Goal: Task Accomplishment & Management: Use online tool/utility

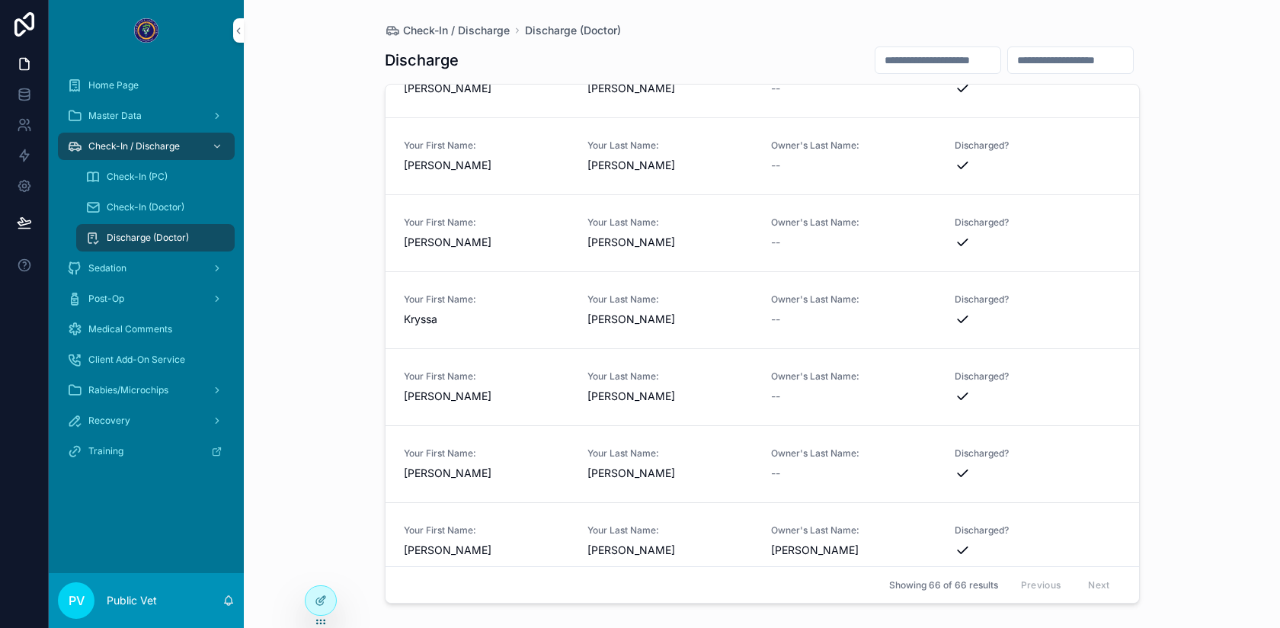
scroll to position [2675, 0]
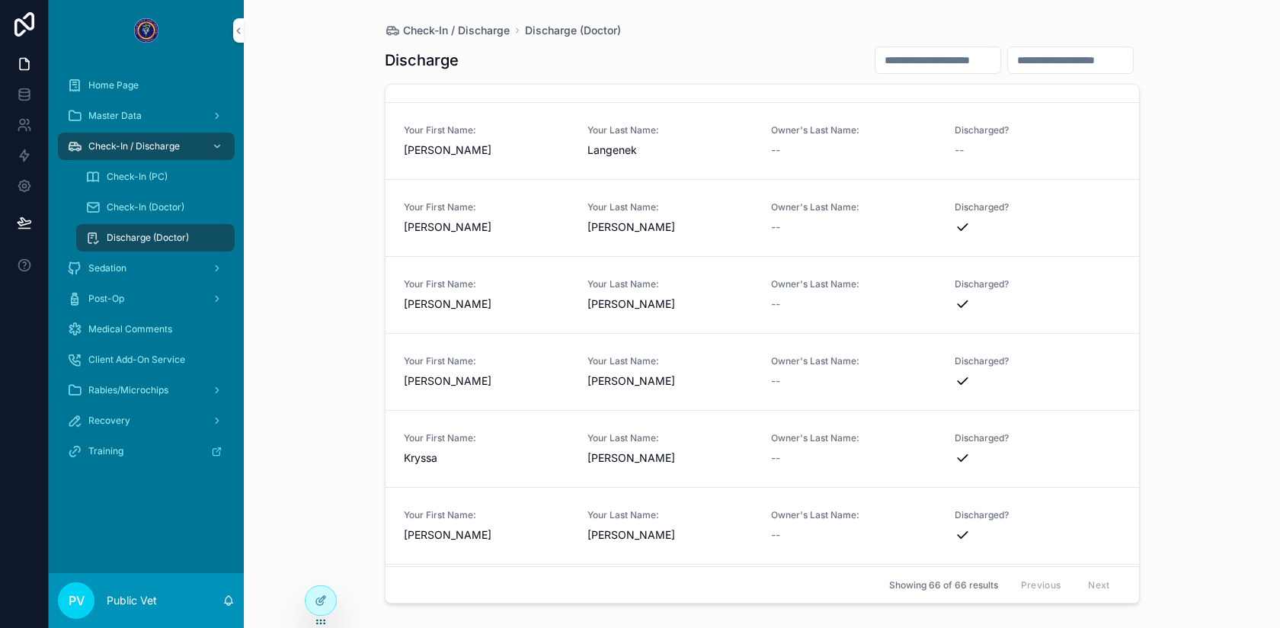
click at [737, 158] on link "Your First Name: [PERSON_NAME] Your Last Name: [PERSON_NAME] Owner's Last Name:…" at bounding box center [763, 141] width 754 height 77
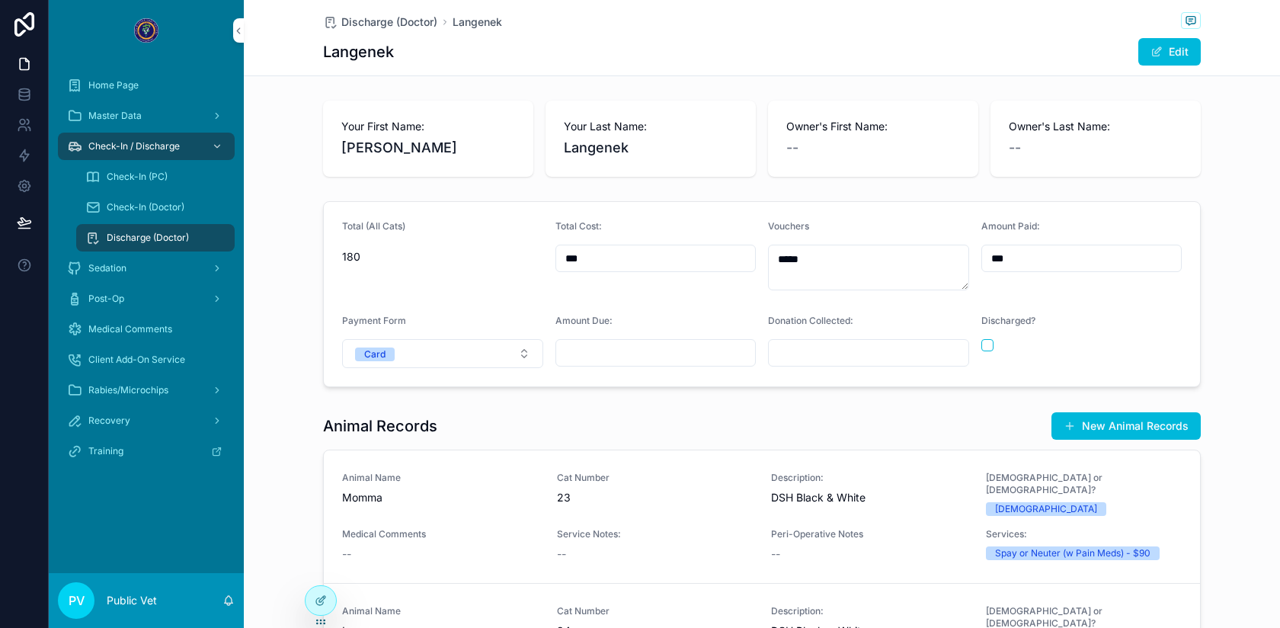
scroll to position [245, 0]
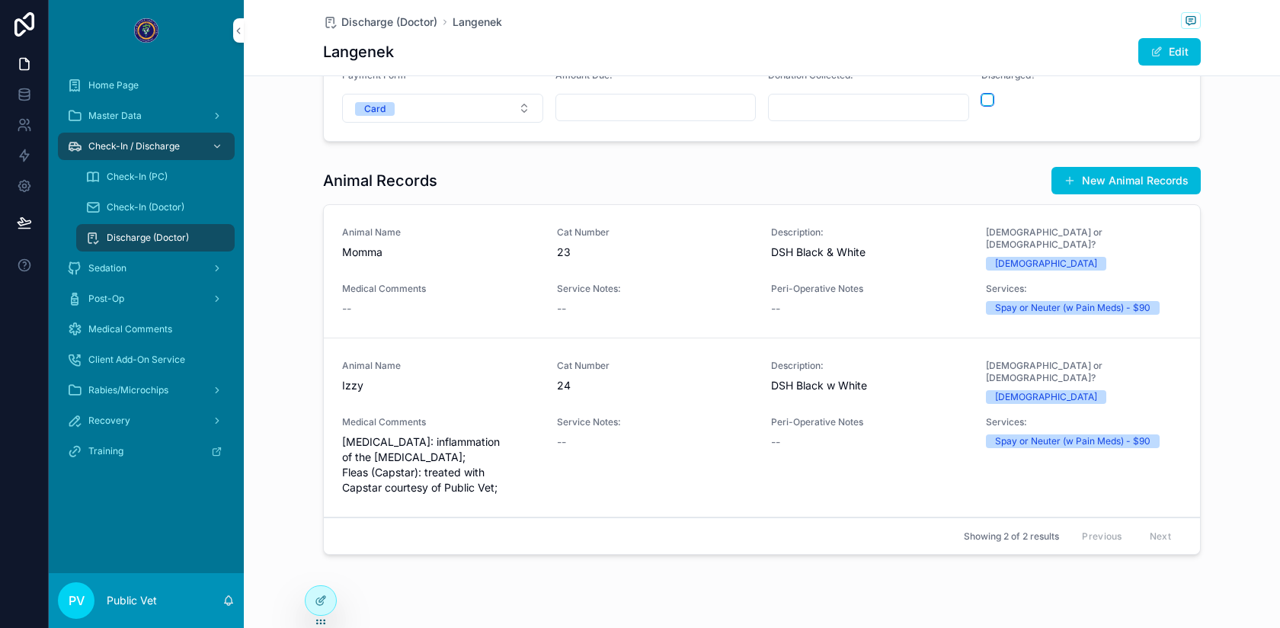
click at [985, 100] on button "scrollable content" at bounding box center [987, 100] width 12 height 12
click at [361, 19] on span "Discharge (Doctor)" at bounding box center [389, 21] width 96 height 15
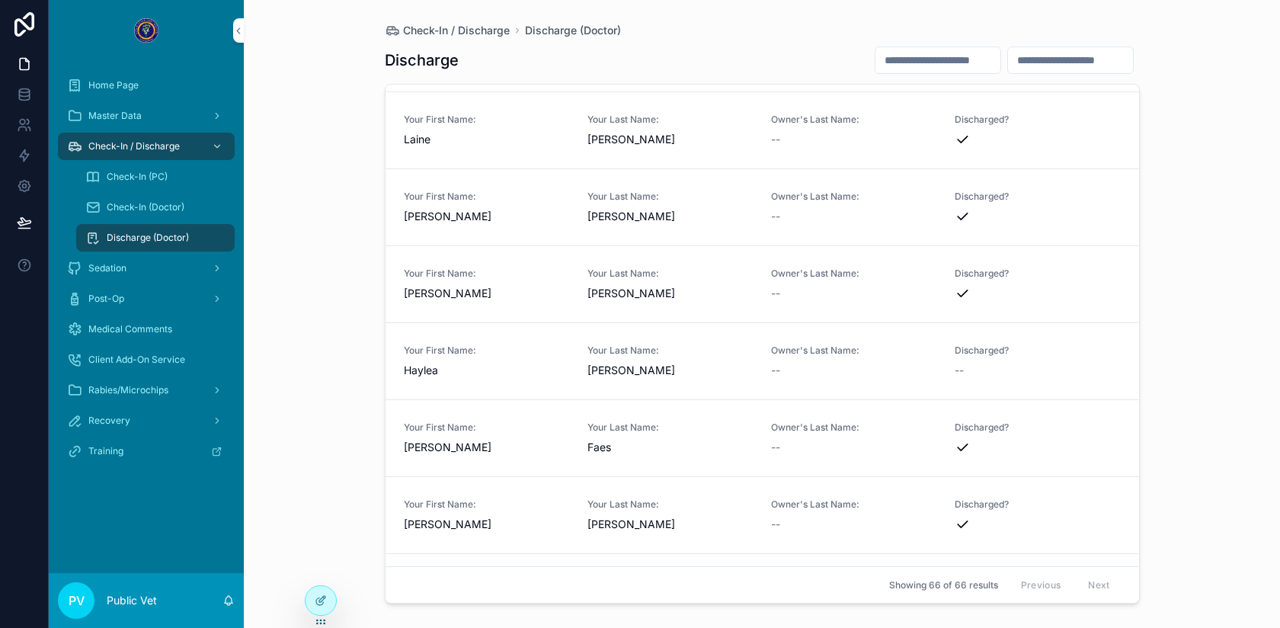
scroll to position [657, 0]
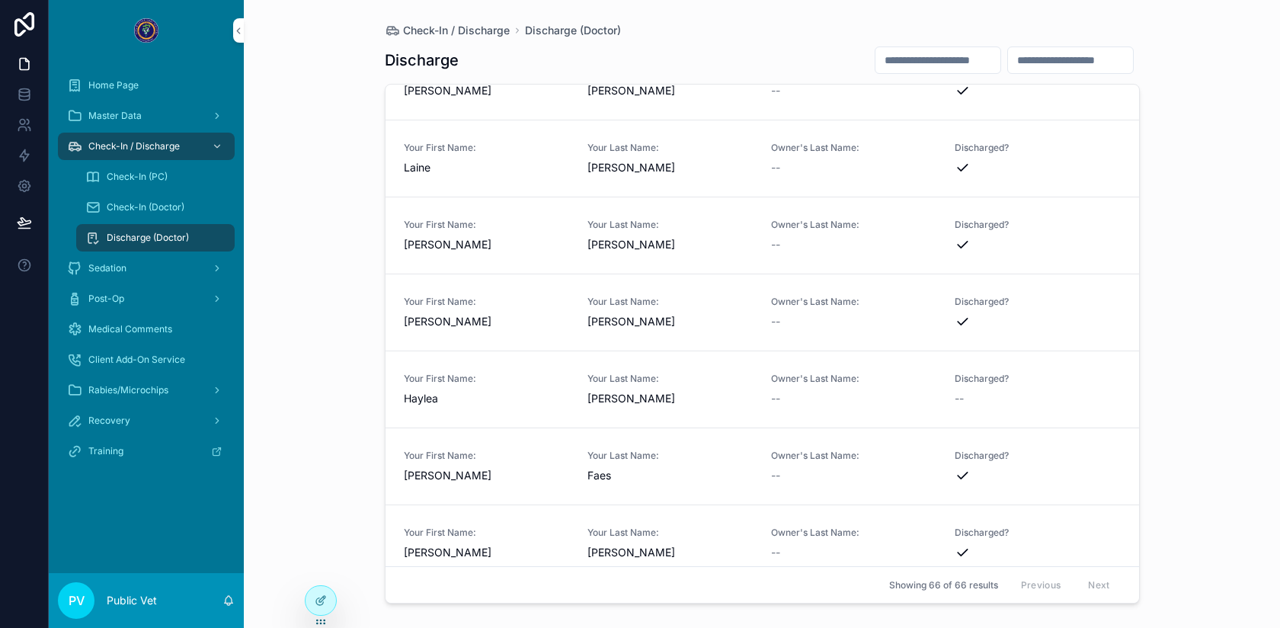
click at [714, 398] on span "[PERSON_NAME]" at bounding box center [669, 398] width 165 height 15
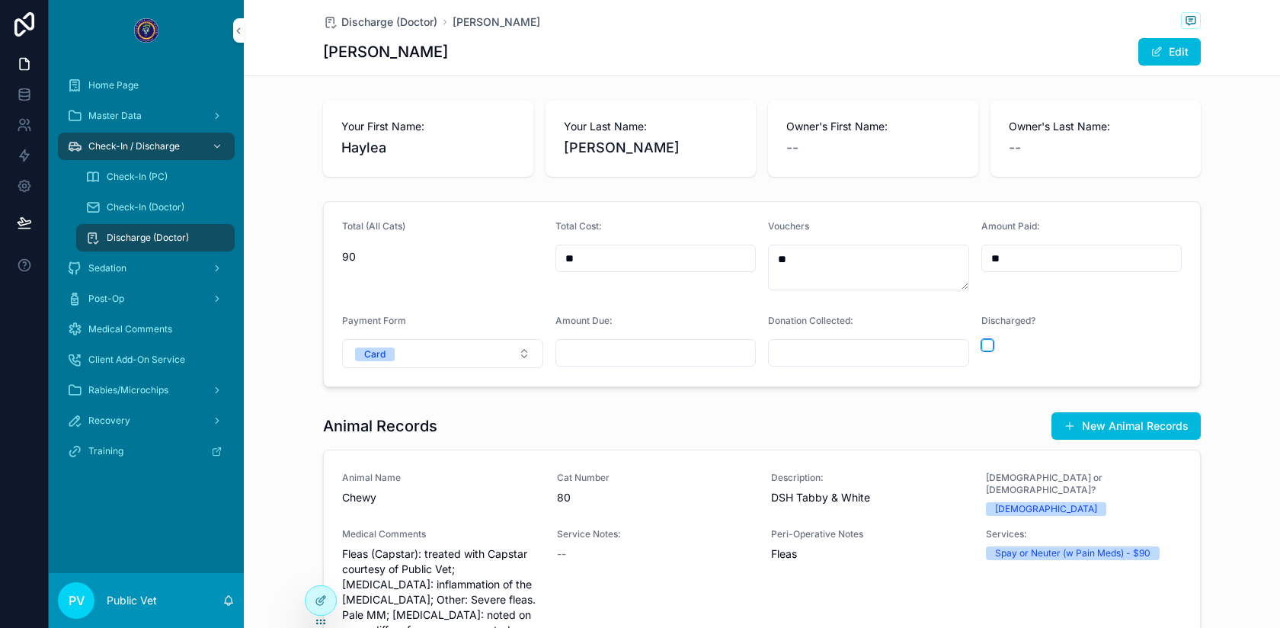
click at [990, 346] on button "scrollable content" at bounding box center [987, 345] width 12 height 12
click at [376, 27] on span "Discharge (Doctor)" at bounding box center [389, 21] width 96 height 15
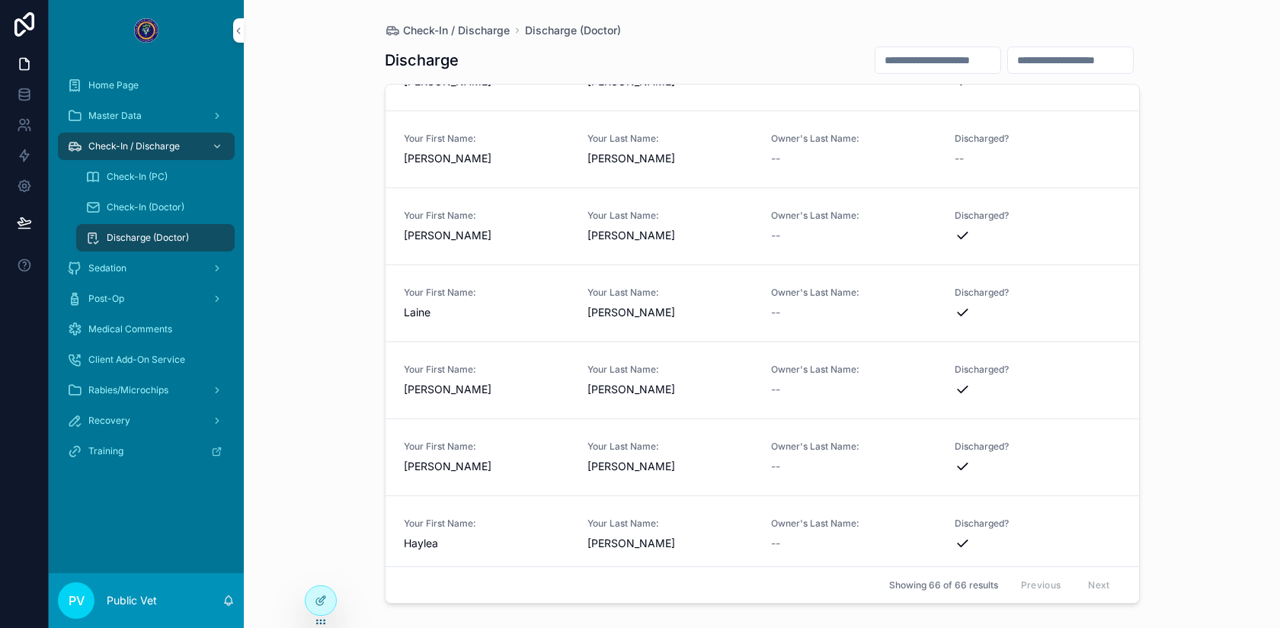
scroll to position [520, 0]
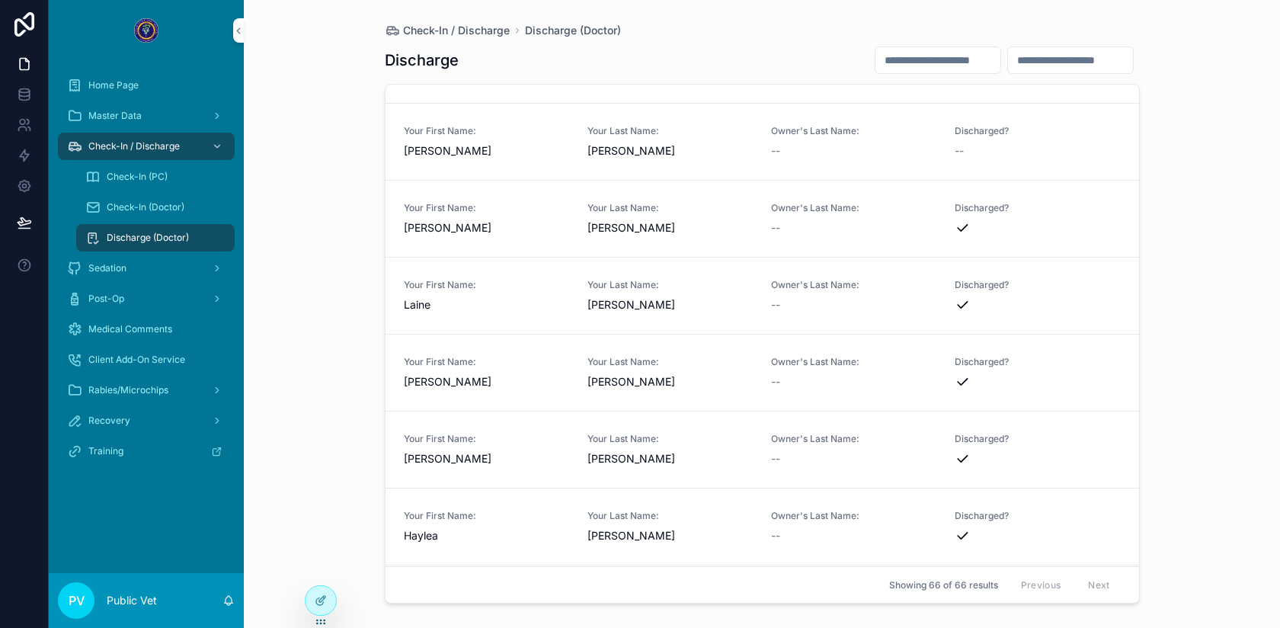
click at [686, 162] on link "Your First Name: [PERSON_NAME] Your Last Name: [PERSON_NAME] Owner's Last Name:…" at bounding box center [763, 142] width 754 height 77
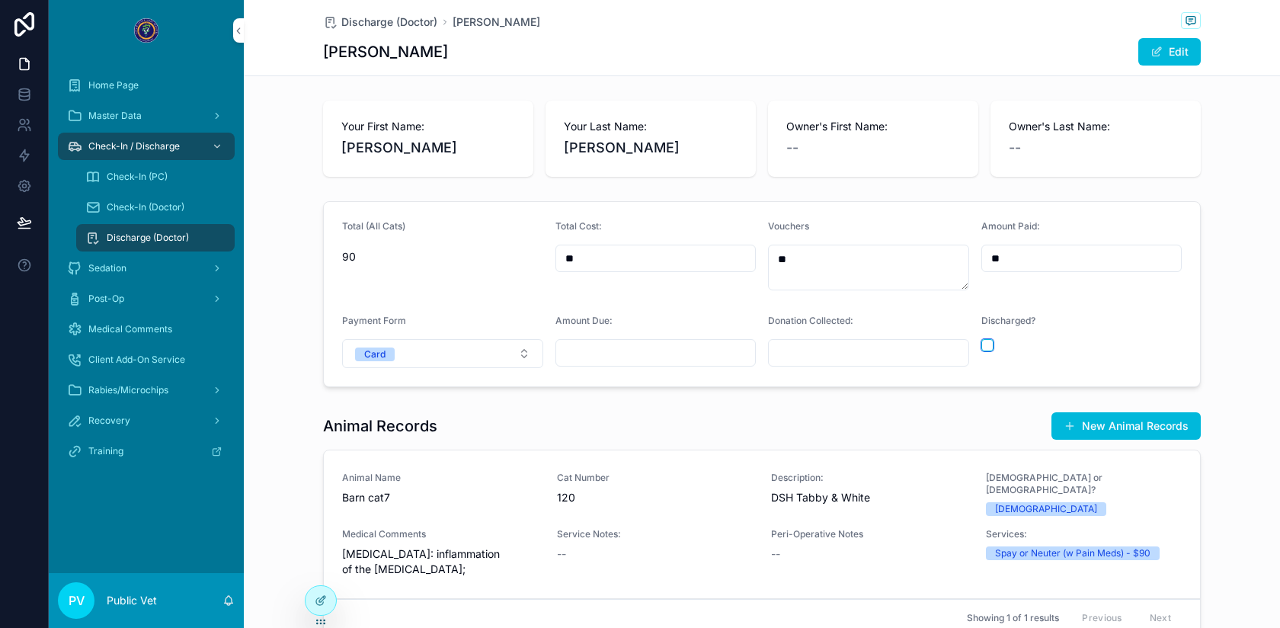
click at [985, 347] on button "scrollable content" at bounding box center [987, 345] width 12 height 12
click at [373, 27] on span "Discharge (Doctor)" at bounding box center [389, 21] width 96 height 15
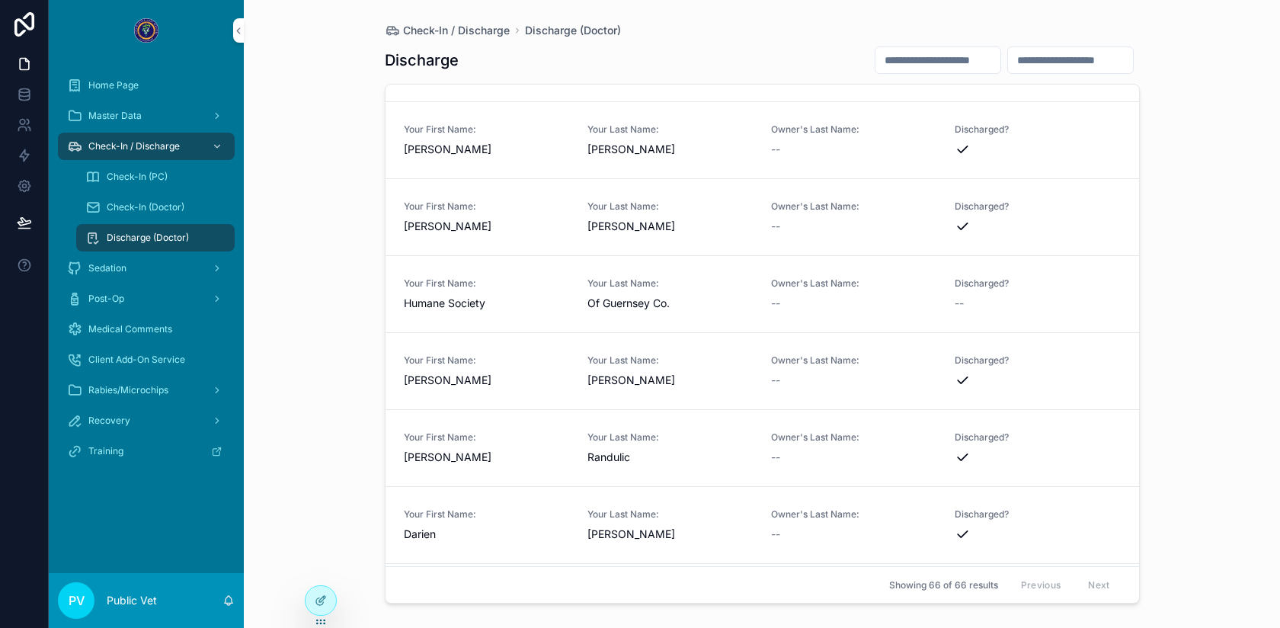
scroll to position [3582, 0]
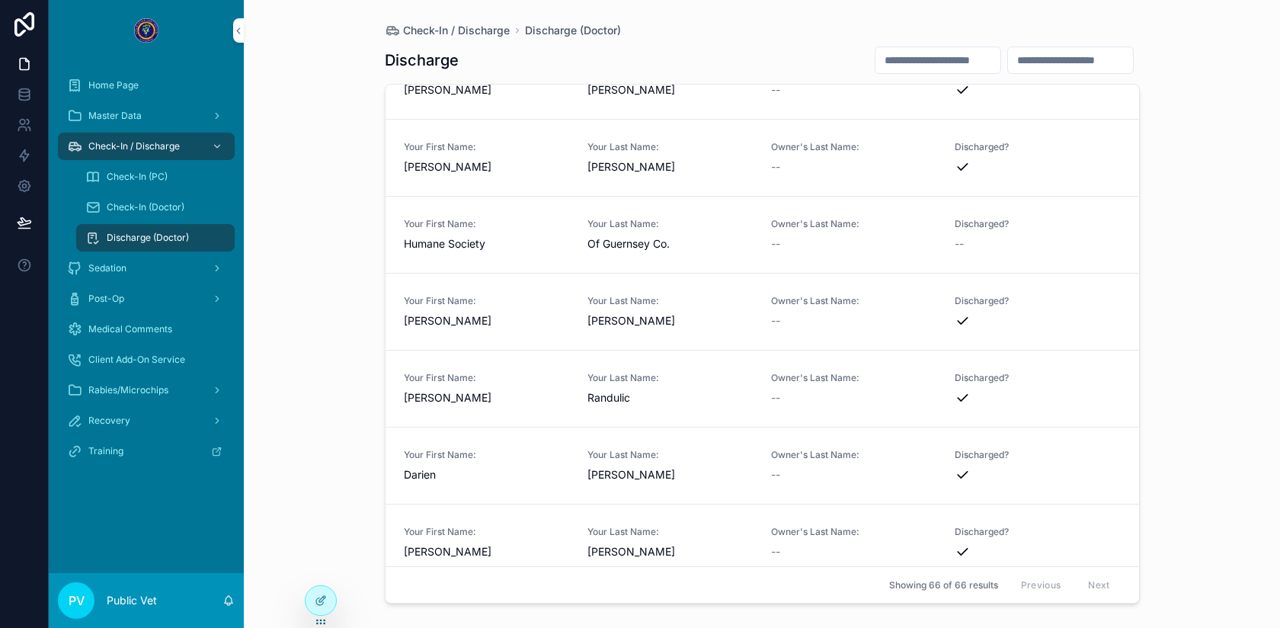
click at [698, 228] on span "Your Last Name:" at bounding box center [669, 224] width 165 height 12
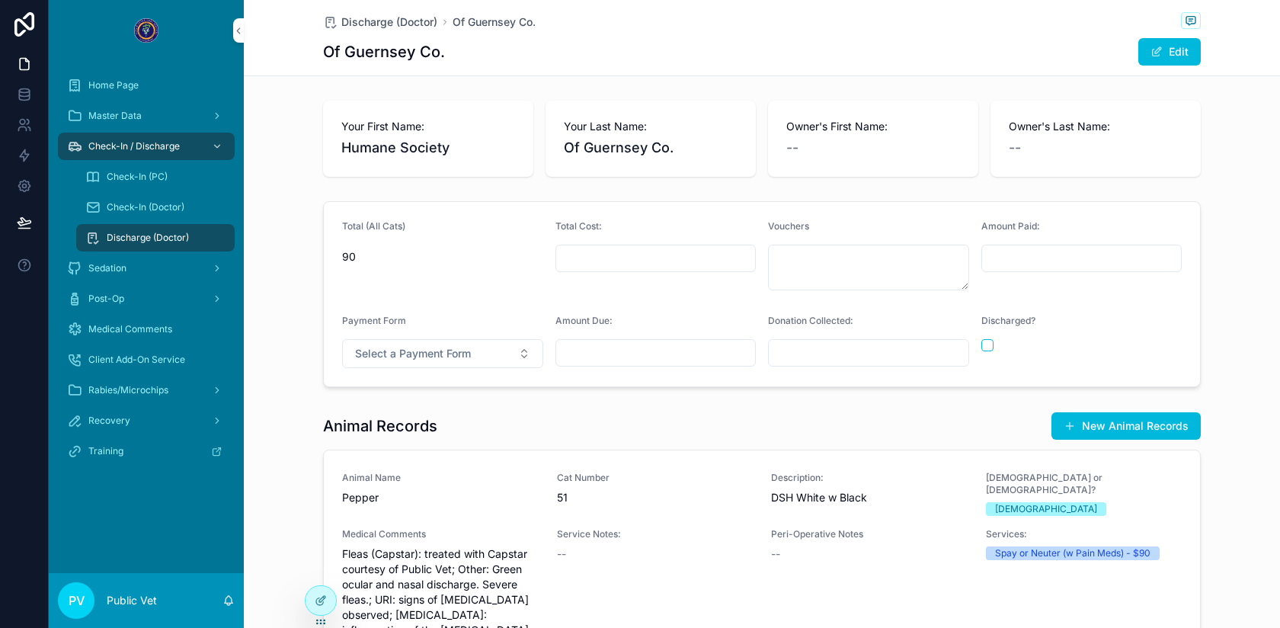
click at [715, 258] on input "scrollable content" at bounding box center [656, 258] width 200 height 21
type input "**"
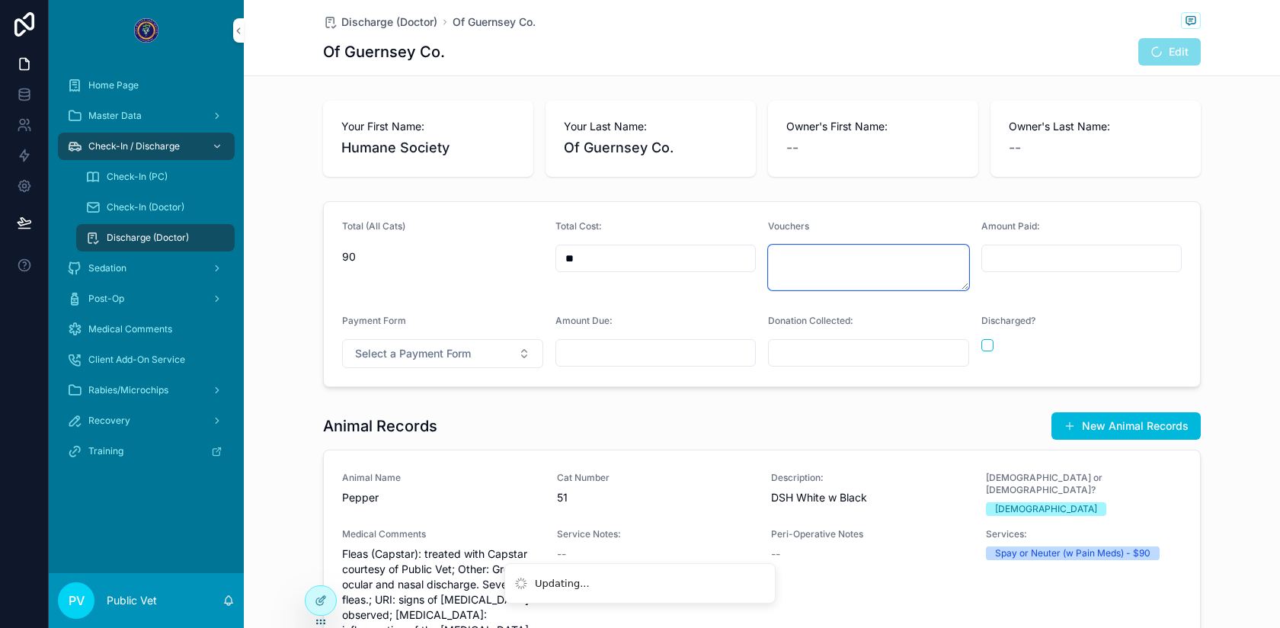
click at [880, 270] on textarea "scrollable content" at bounding box center [868, 268] width 201 height 46
type textarea "**"
click at [452, 357] on span "Select a Payment Form" at bounding box center [413, 353] width 116 height 15
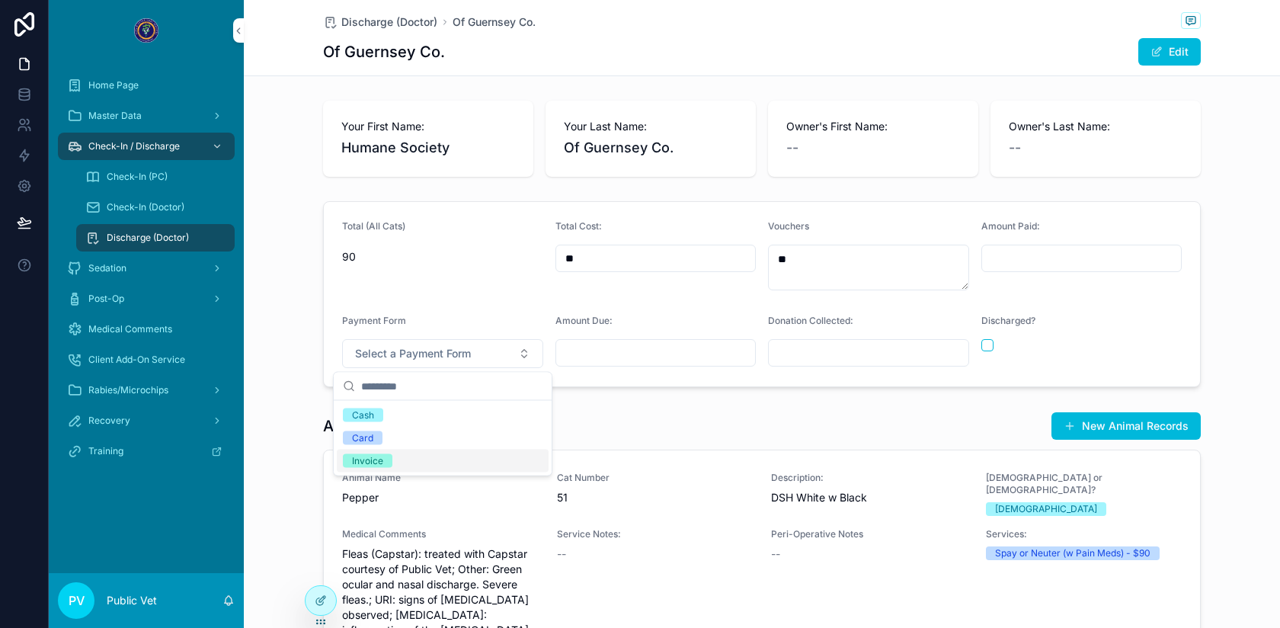
click at [409, 463] on div "Invoice" at bounding box center [443, 461] width 212 height 23
click at [910, 392] on div "Total (All Cats) 90 Total Cost: ** Vouchers ** Amount Paid: Payment Form Invoic…" at bounding box center [762, 294] width 1036 height 198
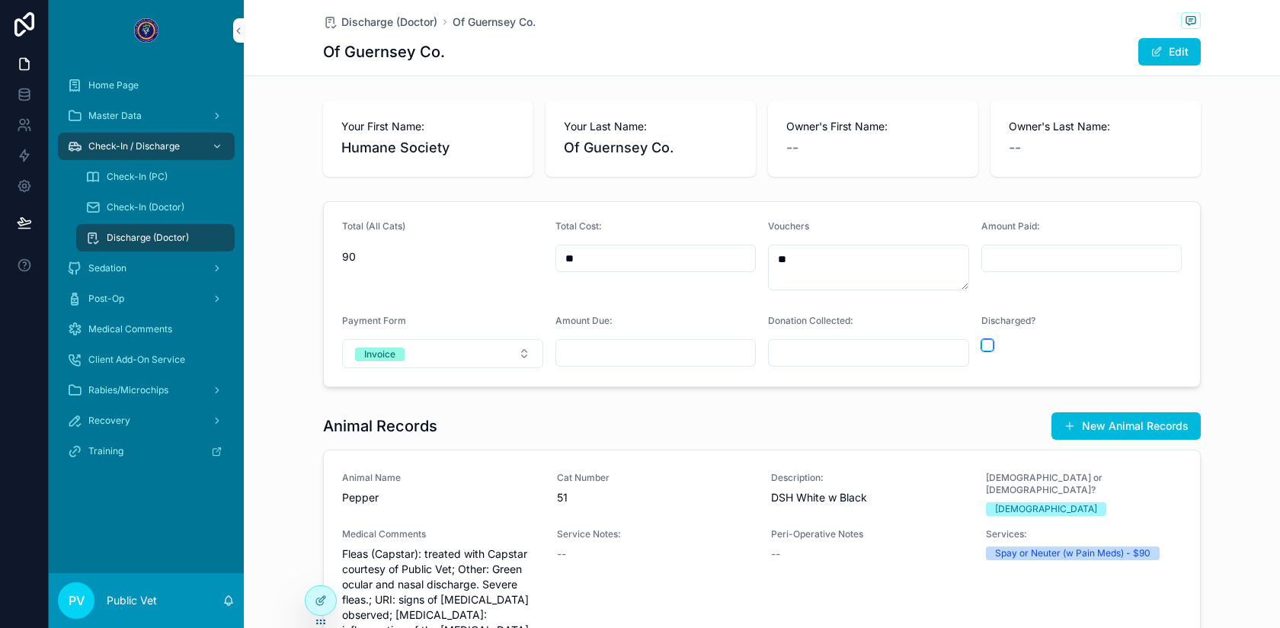
click at [986, 346] on button "scrollable content" at bounding box center [987, 345] width 12 height 12
click at [419, 19] on span "Discharge (Doctor)" at bounding box center [389, 21] width 96 height 15
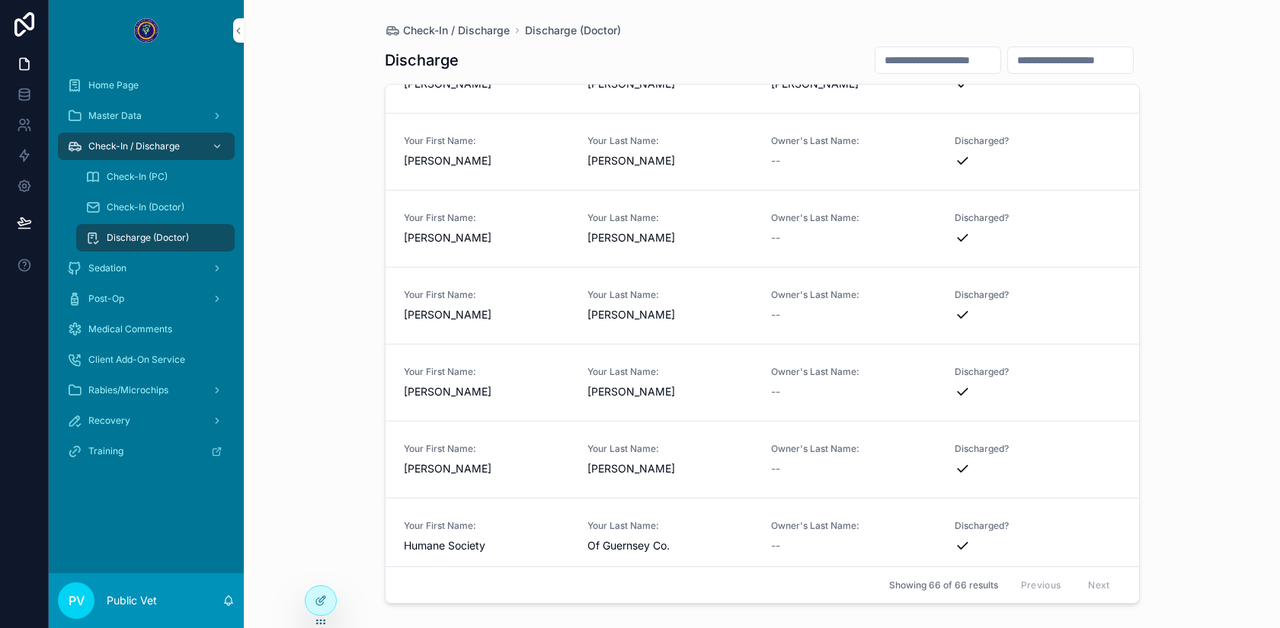
scroll to position [4597, 0]
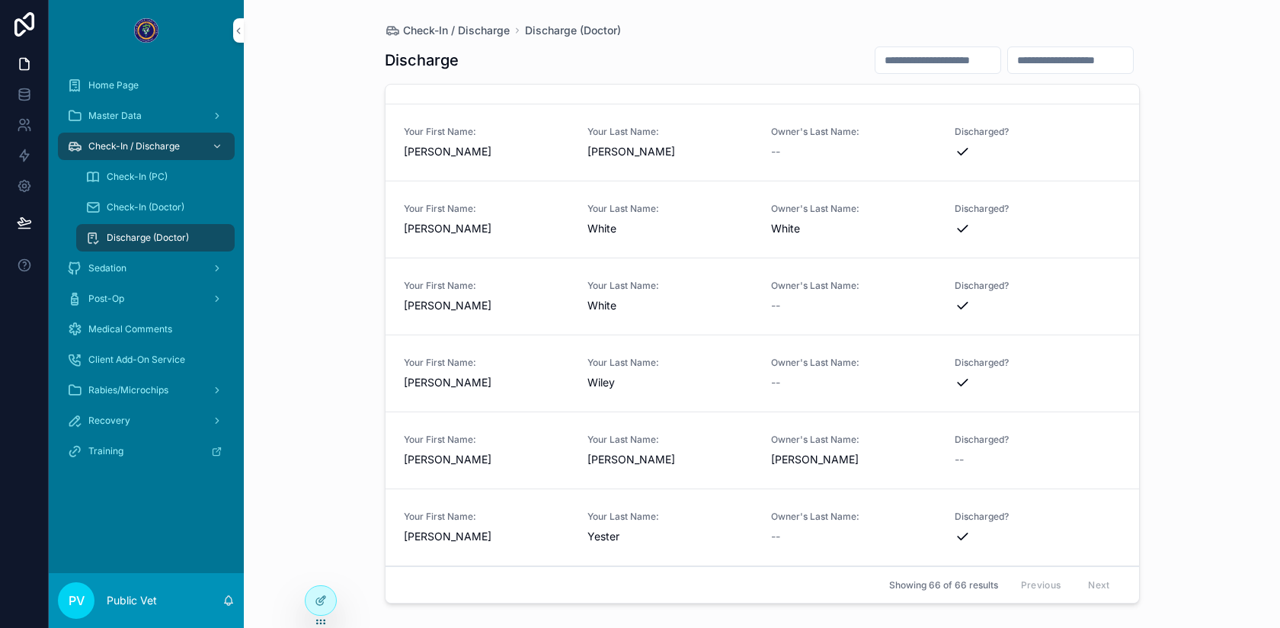
click at [777, 449] on div "Owner's Last Name: [PERSON_NAME]" at bounding box center [853, 451] width 165 height 34
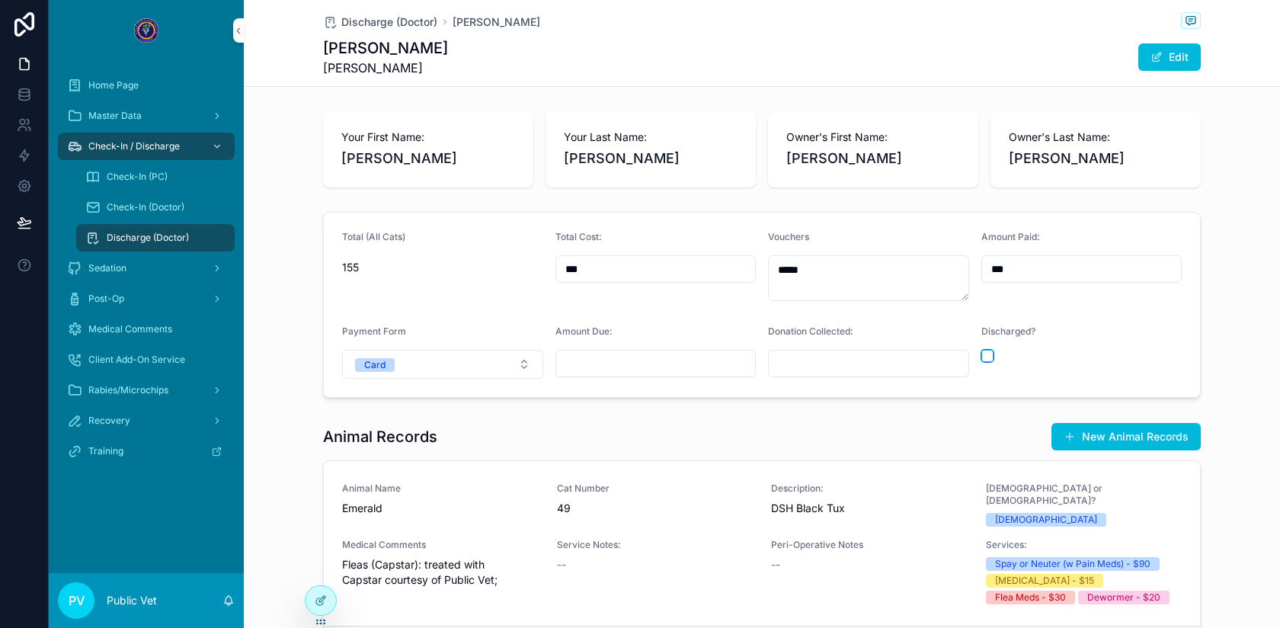
click at [989, 357] on button "scrollable content" at bounding box center [987, 356] width 12 height 12
click at [370, 22] on span "Discharge (Doctor)" at bounding box center [389, 21] width 96 height 15
